Goal: Navigation & Orientation: Find specific page/section

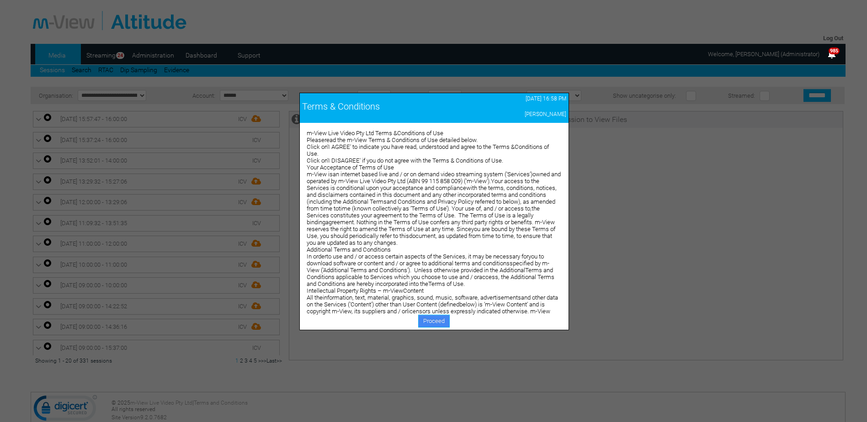
click at [433, 324] on link "Proceed" at bounding box center [434, 321] width 32 height 13
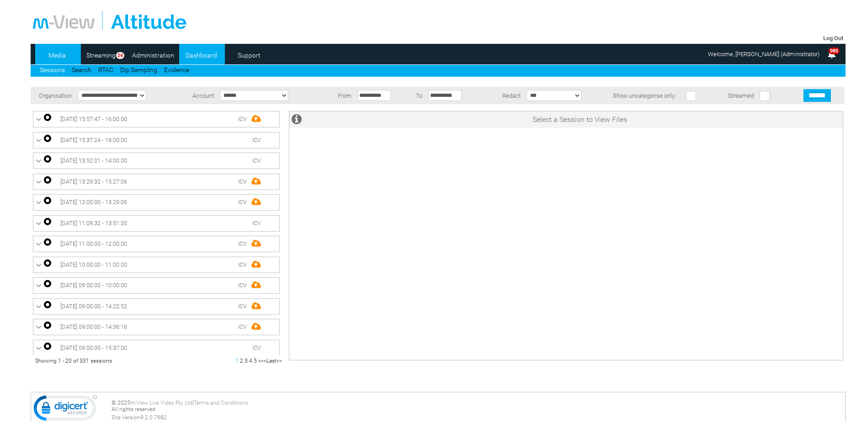
click at [197, 57] on link "Dashboard" at bounding box center [201, 55] width 44 height 14
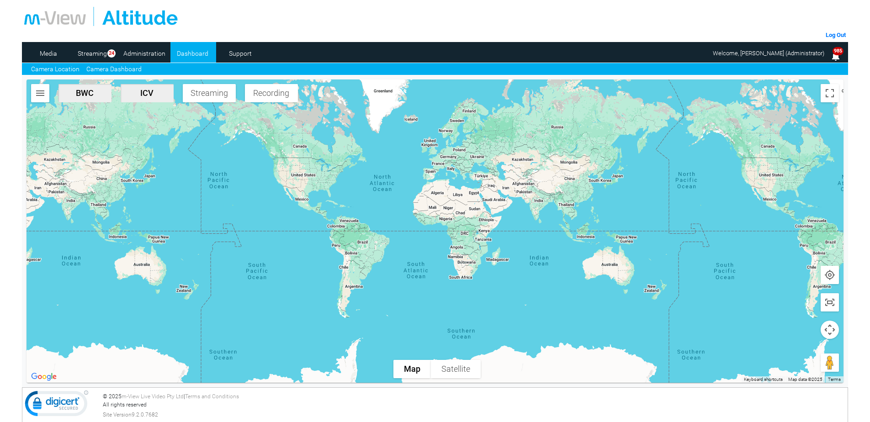
click at [109, 70] on link "Camera Dashboard" at bounding box center [113, 69] width 55 height 10
